Goal: Transaction & Acquisition: Purchase product/service

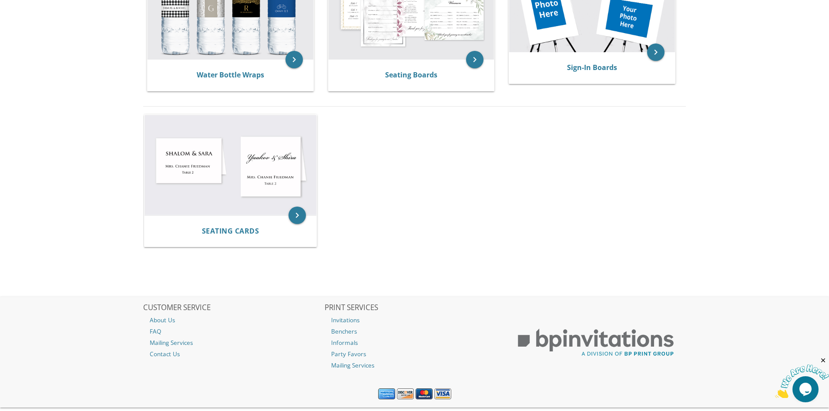
scroll to position [544, 0]
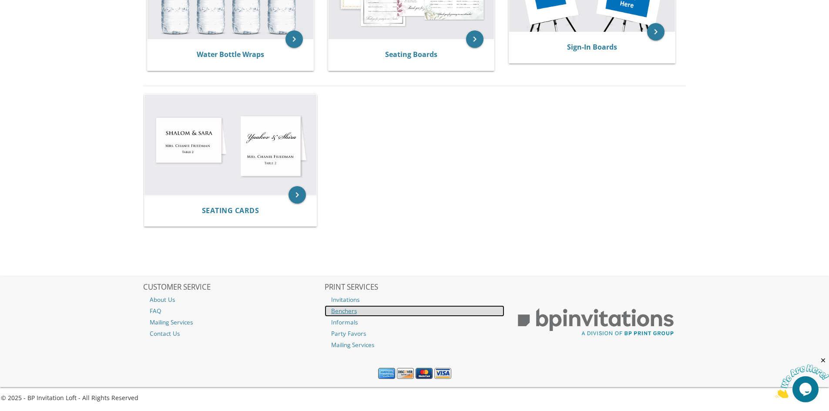
click at [356, 314] on link "Benchers" at bounding box center [415, 310] width 180 height 11
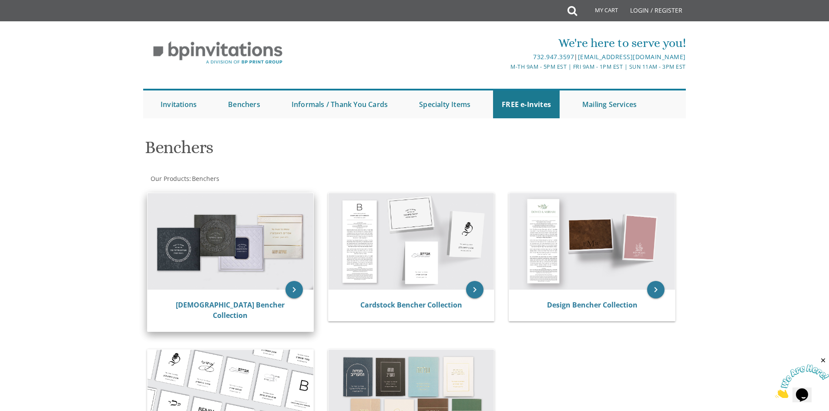
click at [267, 254] on img at bounding box center [231, 241] width 166 height 97
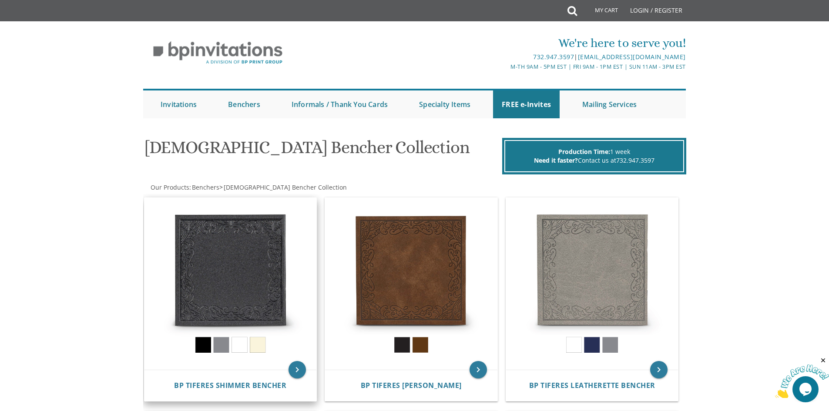
click at [256, 250] on img at bounding box center [230, 284] width 172 height 172
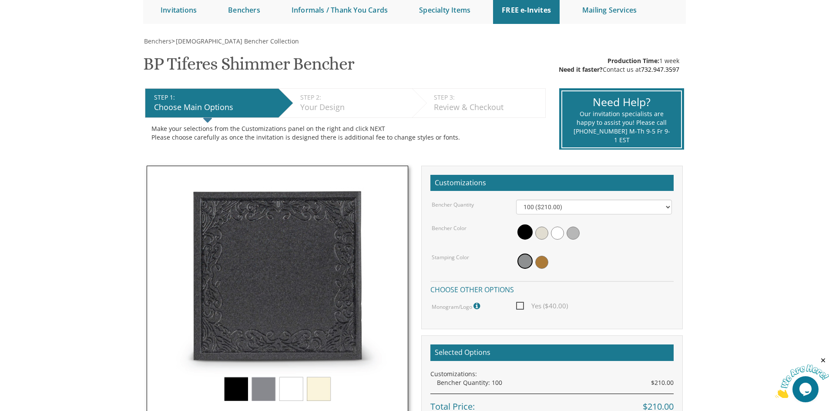
scroll to position [131, 0]
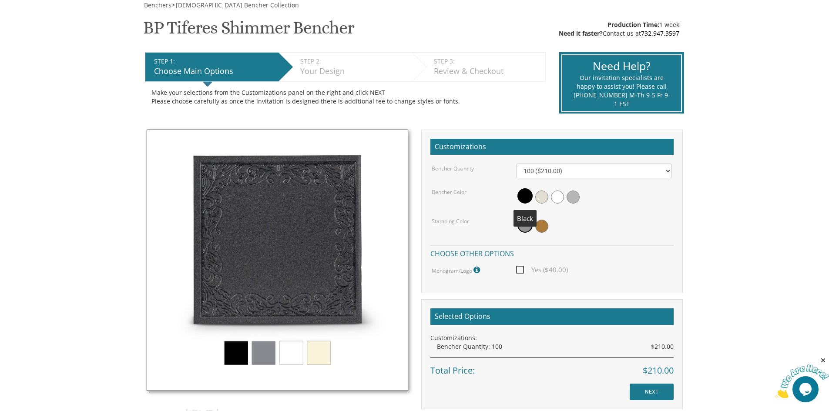
click at [525, 195] on span at bounding box center [524, 195] width 15 height 15
click at [550, 174] on select "100 ($210.00) 200 ($420.00) 300 ($630.00) 400 ($840.00) 500 ($1,050.00)" at bounding box center [594, 171] width 156 height 15
click at [516, 164] on select "100 ($210.00) 200 ($420.00) 300 ($630.00) 400 ($840.00) 500 ($1,050.00)" at bounding box center [594, 171] width 156 height 15
click at [520, 196] on span at bounding box center [524, 195] width 15 height 15
click at [526, 226] on span at bounding box center [524, 225] width 15 height 15
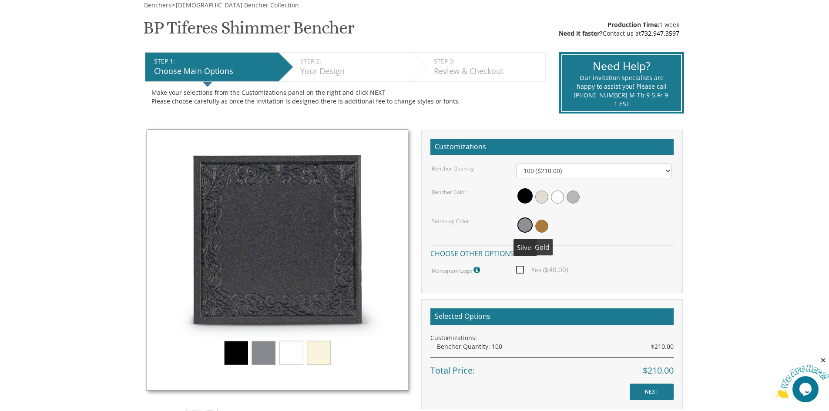
click at [540, 225] on span at bounding box center [541, 226] width 13 height 13
click at [527, 225] on span at bounding box center [523, 226] width 13 height 13
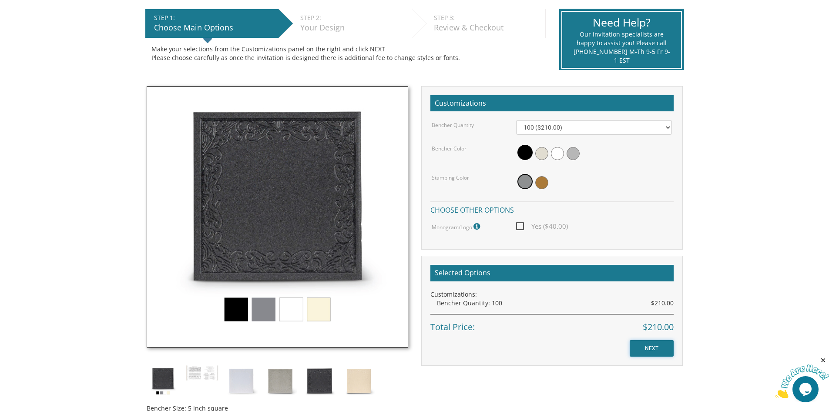
click at [670, 347] on input "NEXT" at bounding box center [652, 348] width 44 height 17
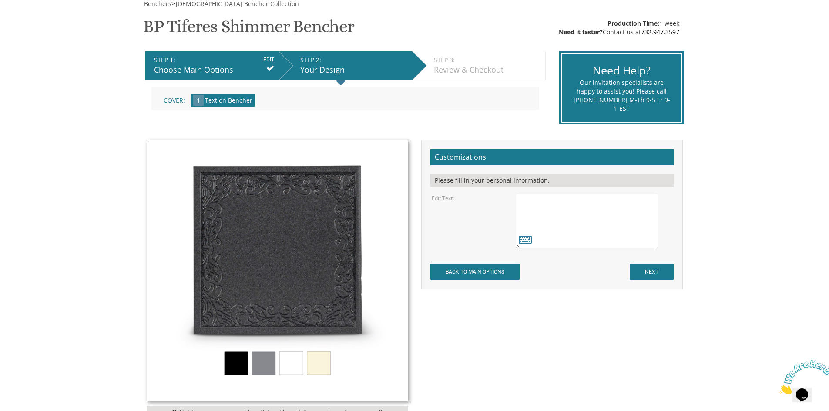
scroll to position [174, 0]
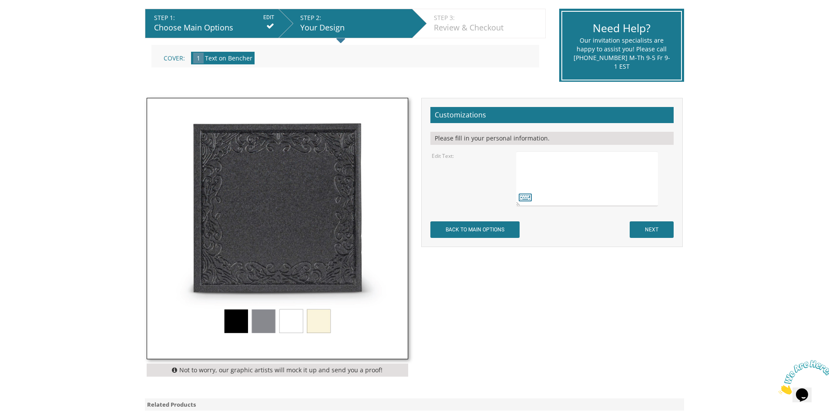
click at [566, 182] on textarea at bounding box center [586, 178] width 141 height 55
click at [545, 169] on textarea at bounding box center [586, 178] width 141 height 55
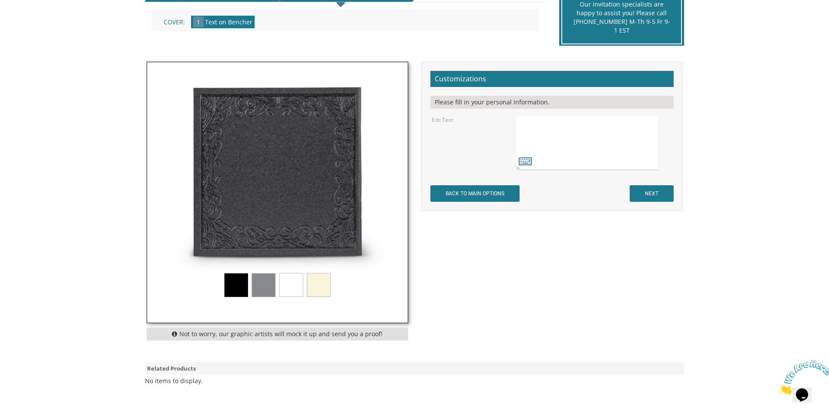
scroll to position [131, 0]
